Goal: Task Accomplishment & Management: Use online tool/utility

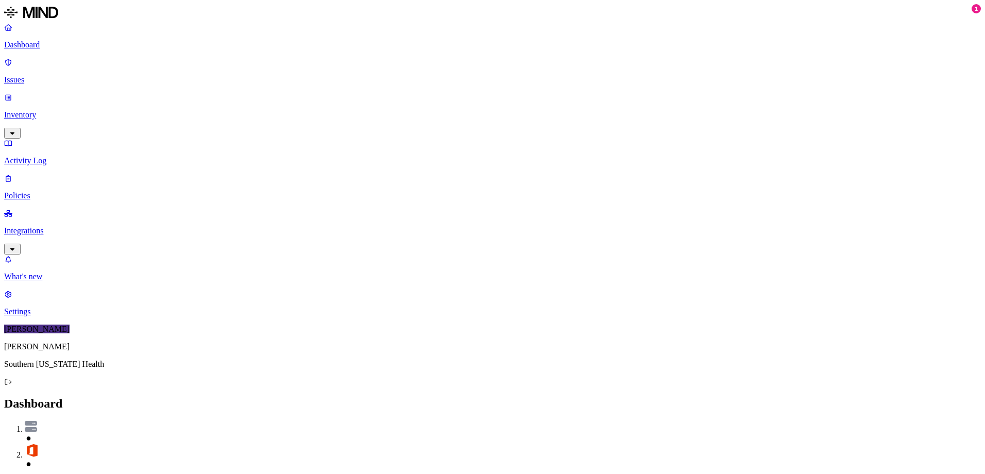
scroll to position [36, 0]
click at [32, 75] on p "Issues" at bounding box center [492, 79] width 976 height 9
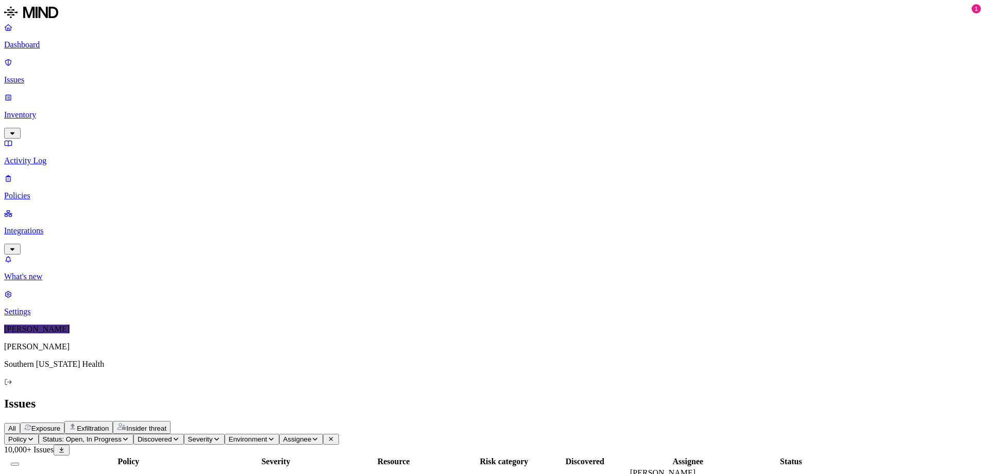
click at [531, 397] on div "Issues" at bounding box center [492, 404] width 976 height 14
click at [273, 438] on icon "button" at bounding box center [271, 439] width 5 height 3
click at [389, 107] on span "Endpoint" at bounding box center [394, 102] width 30 height 9
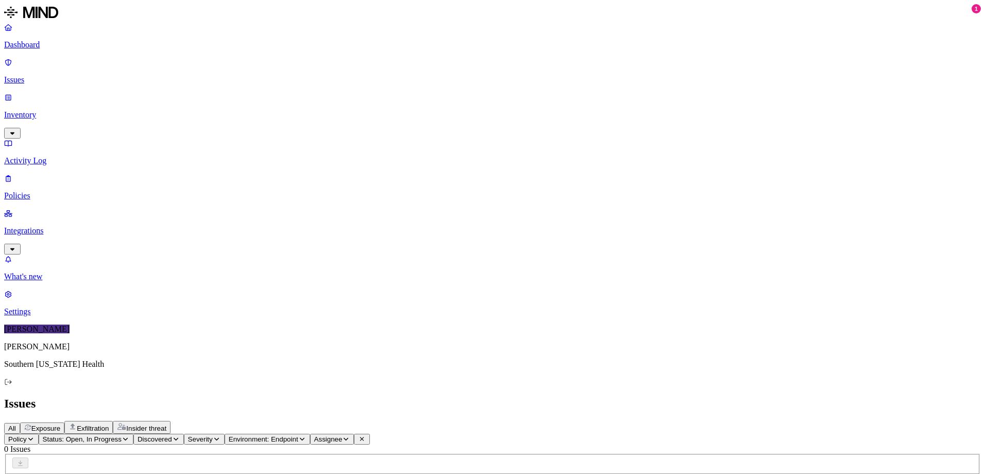
click at [40, 49] on p "Dashboard" at bounding box center [492, 44] width 976 height 9
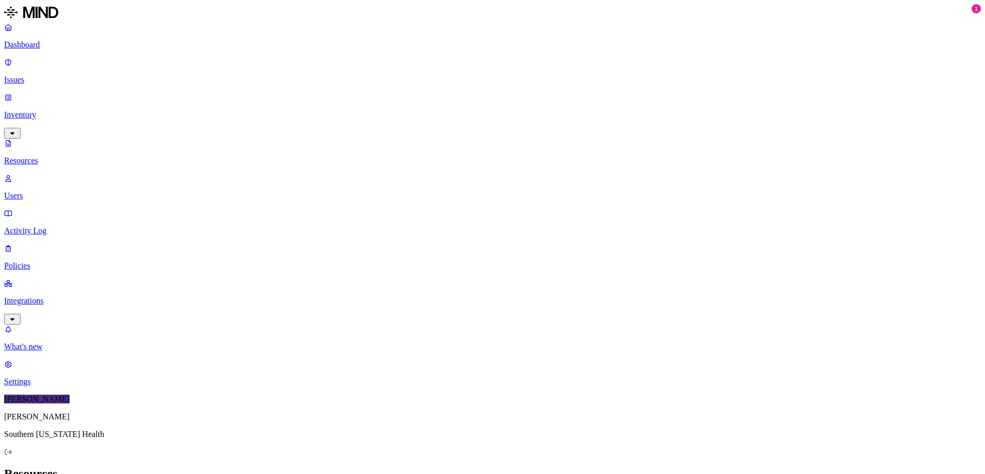
scroll to position [244, 0]
